Goal: Information Seeking & Learning: Find specific page/section

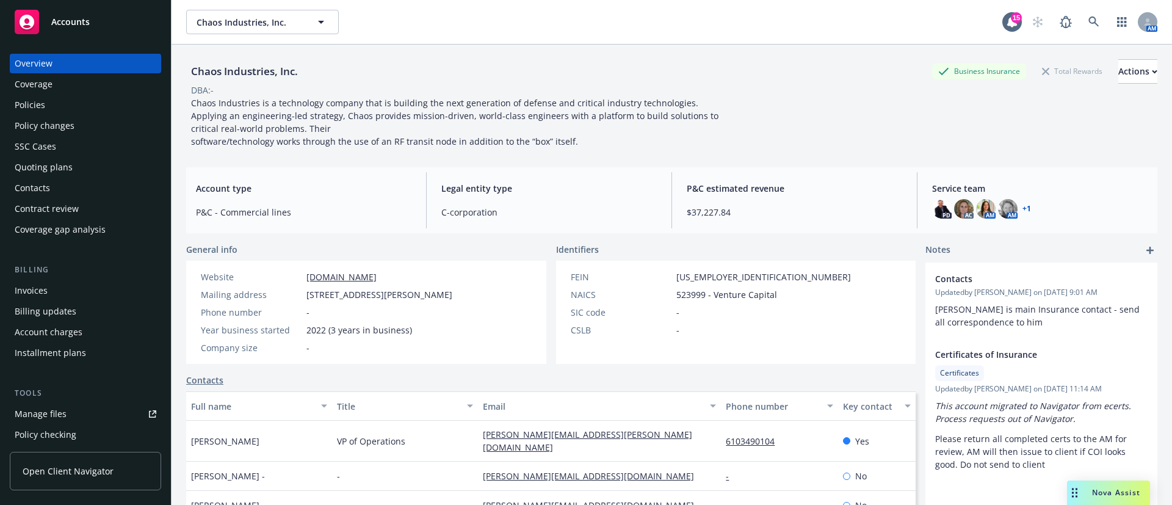
click at [42, 165] on div "Quoting plans" at bounding box center [44, 168] width 58 height 20
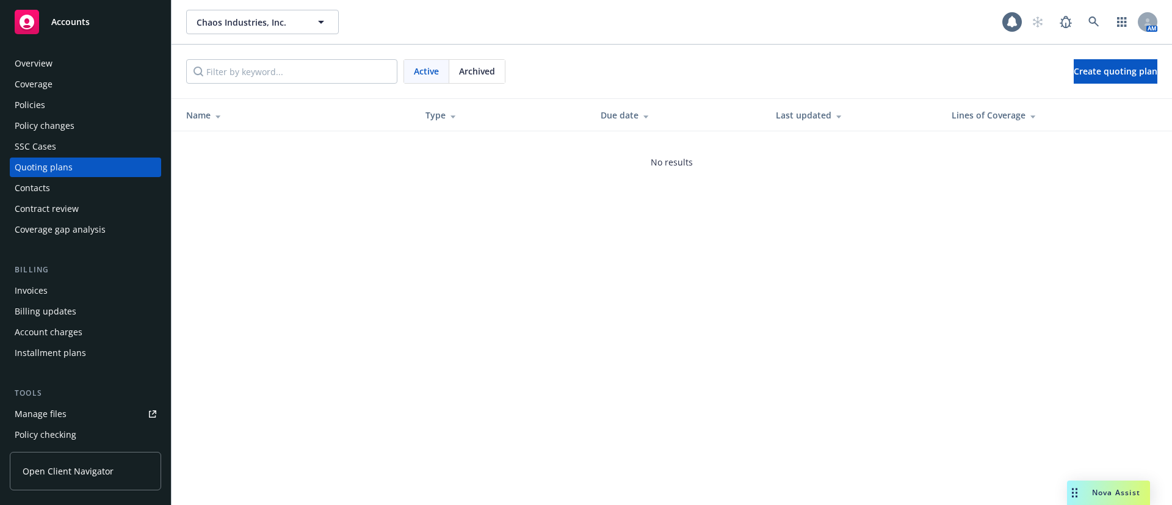
click at [461, 65] on span "Archived" at bounding box center [477, 71] width 36 height 13
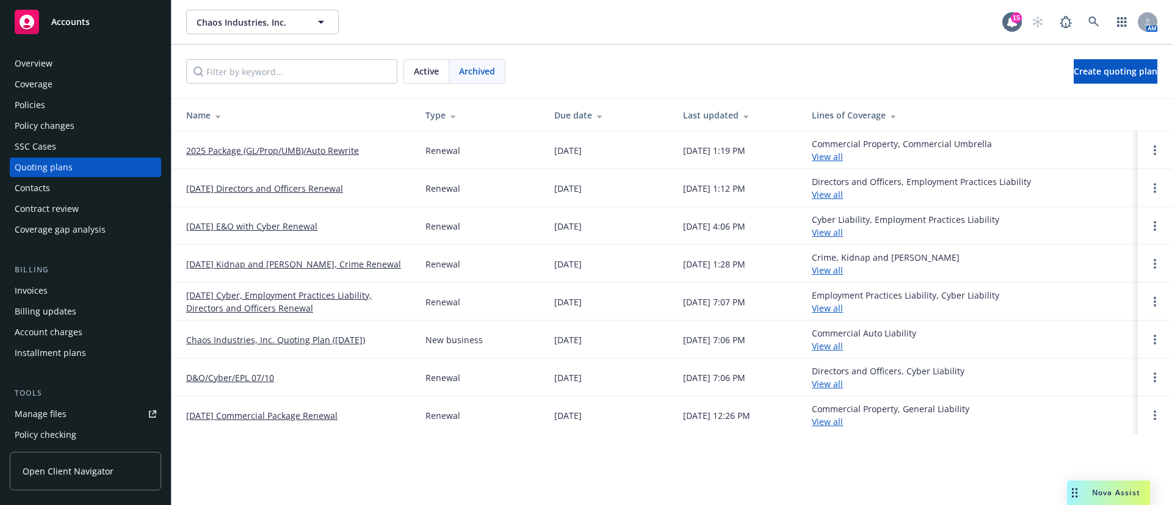
click at [433, 63] on div "Active" at bounding box center [426, 71] width 45 height 23
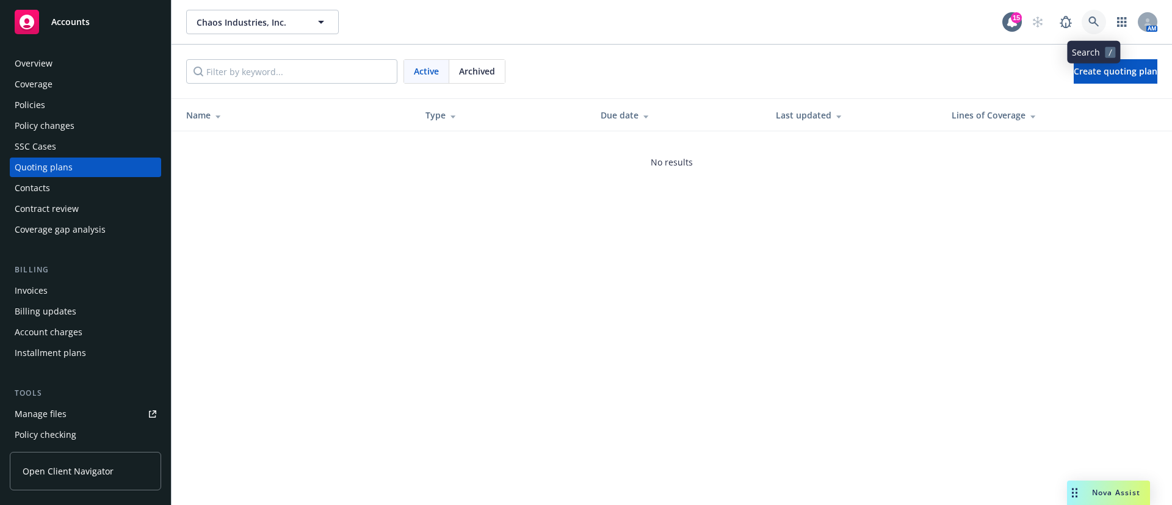
click at [1092, 20] on icon at bounding box center [1094, 21] width 11 height 11
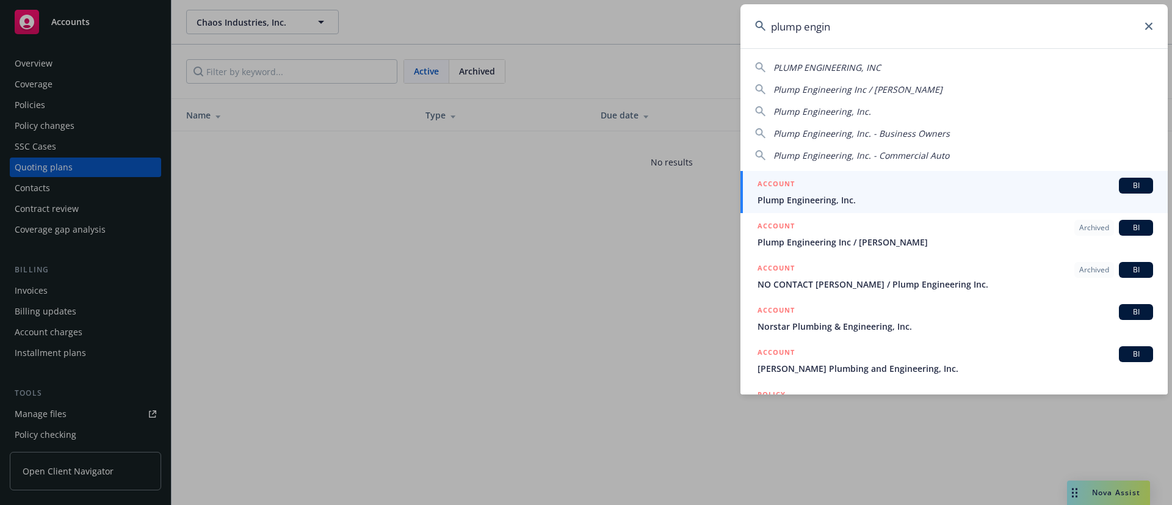
type input "plump engin"
click at [842, 180] on div "ACCOUNT BI" at bounding box center [956, 186] width 396 height 16
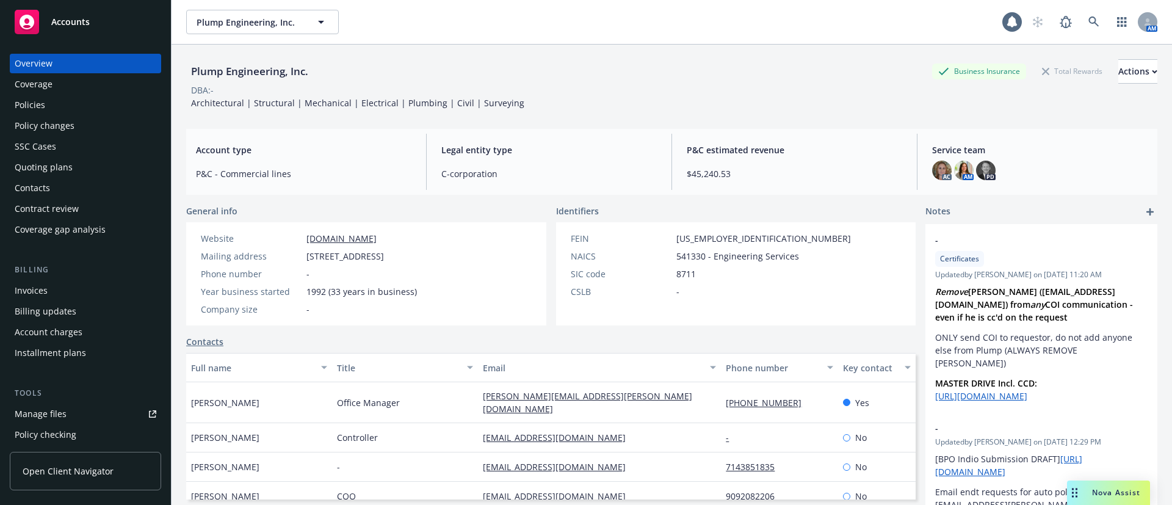
click at [64, 104] on div "Policies" at bounding box center [86, 105] width 142 height 20
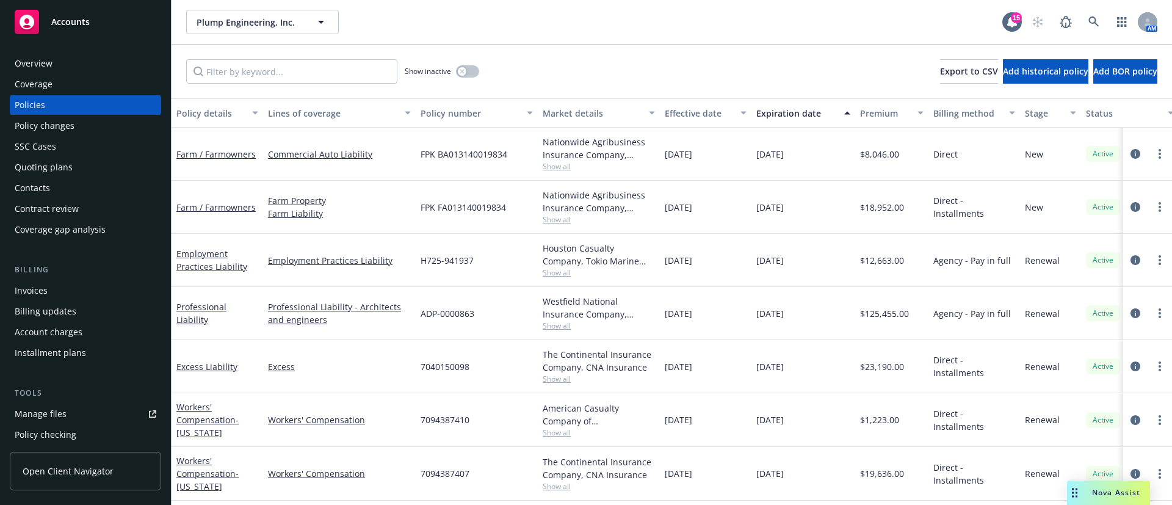
click at [100, 167] on div "Quoting plans" at bounding box center [86, 168] width 142 height 20
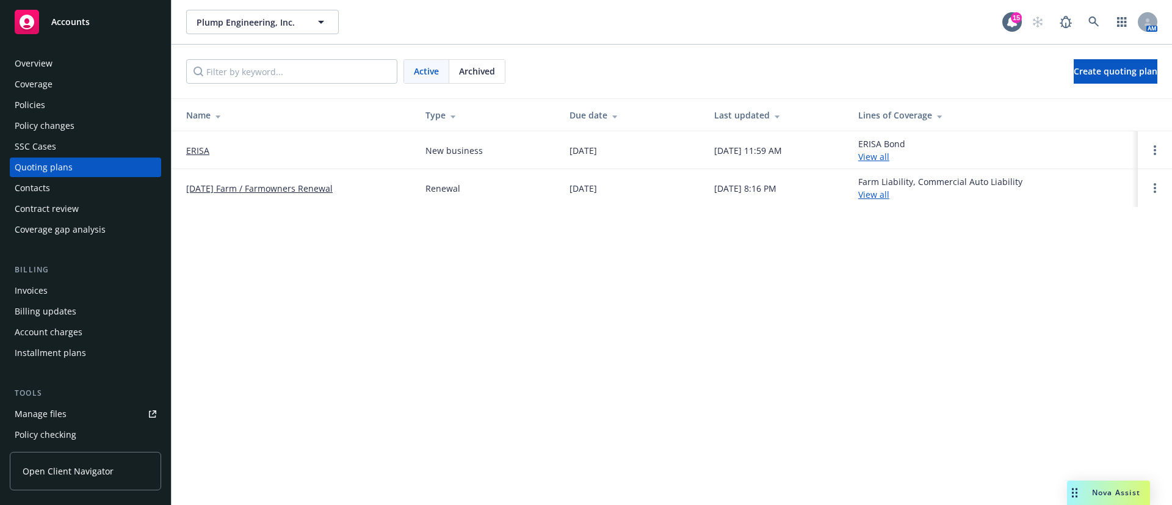
click at [191, 149] on link "ERISA" at bounding box center [197, 150] width 23 height 13
